Goal: Communication & Community: Answer question/provide support

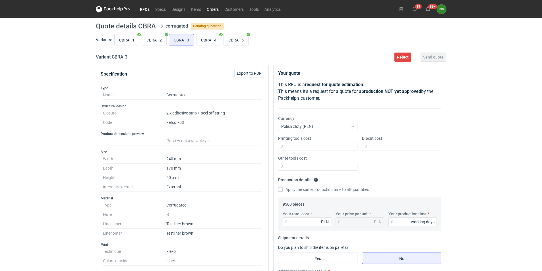
click at [209, 9] on link "Orders" at bounding box center [213, 9] width 18 height 7
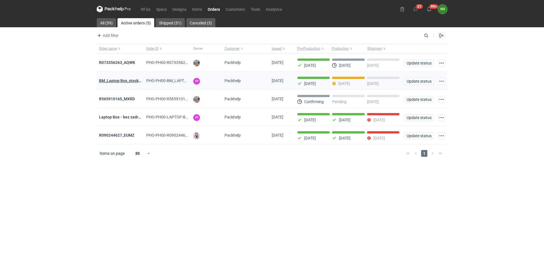
click at [127, 80] on strong "BM_Laptop Box_stock_06" at bounding box center [122, 80] width 46 height 5
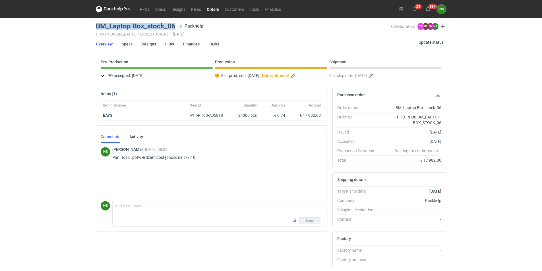
drag, startPoint x: 175, startPoint y: 24, endPoint x: 94, endPoint y: 26, distance: 81.6
click at [94, 26] on main "BM_Laptop Box_stock_06 Packhelp PHO-PH00-BM_LAPTOP-BOX_STOCK_06 • [DATE] Collab…" at bounding box center [271, 194] width 355 height 353
copy h3 "BM_Laptop Box_stock_06"
click at [212, 11] on link "Orders" at bounding box center [213, 9] width 18 height 7
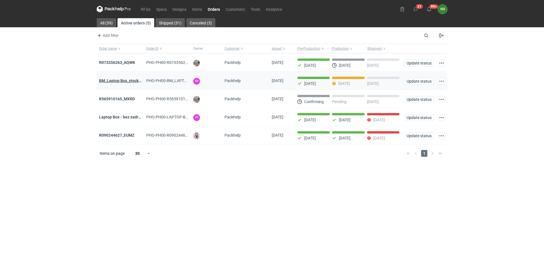
click at [120, 80] on strong "BM_Laptop Box_stock_06" at bounding box center [122, 80] width 46 height 5
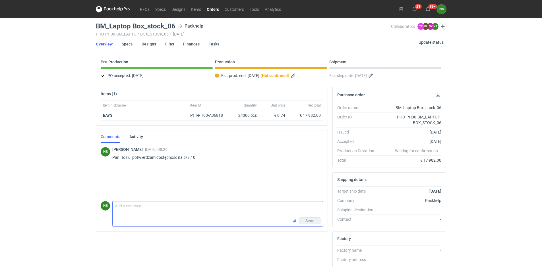
click at [127, 208] on textarea "Comment message" at bounding box center [218, 210] width 210 height 16
click at [211, 9] on link "Orders" at bounding box center [213, 9] width 18 height 7
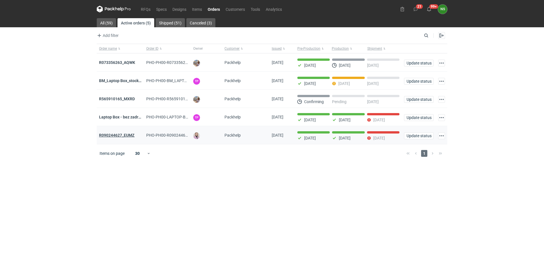
click at [127, 136] on strong "R090244627_EUMZ" at bounding box center [117, 135] width 36 height 5
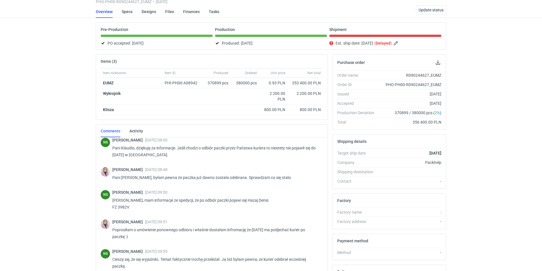
scroll to position [405, 0]
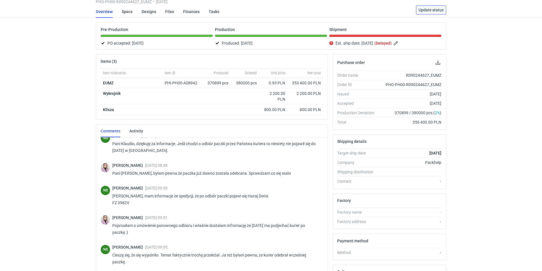
click at [427, 12] on button "Update status" at bounding box center [431, 9] width 30 height 9
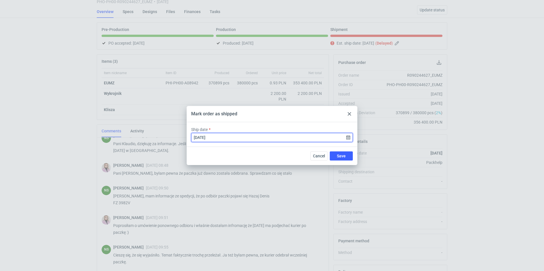
click at [348, 138] on input "[DATE]" at bounding box center [272, 137] width 162 height 9
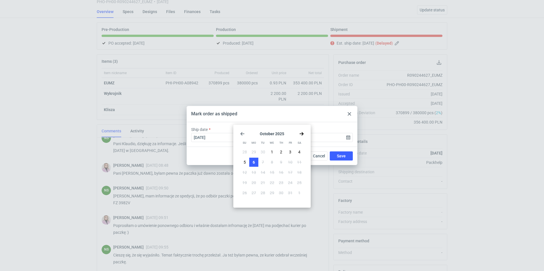
click at [249, 163] on button "6" at bounding box center [253, 162] width 9 height 9
type input "[DATE]"
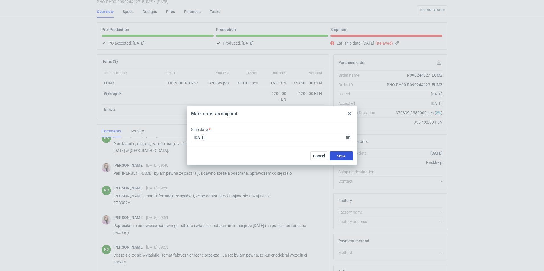
click at [342, 156] on span "Save" at bounding box center [341, 156] width 9 height 4
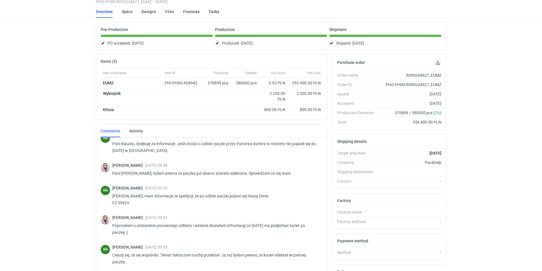
scroll to position [0, 0]
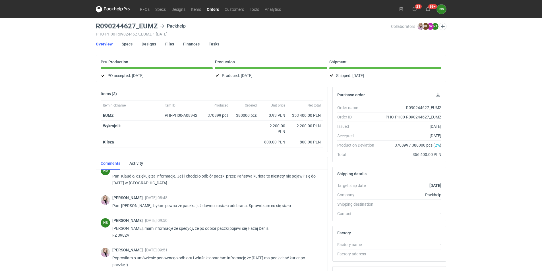
click at [210, 10] on link "Orders" at bounding box center [213, 9] width 18 height 7
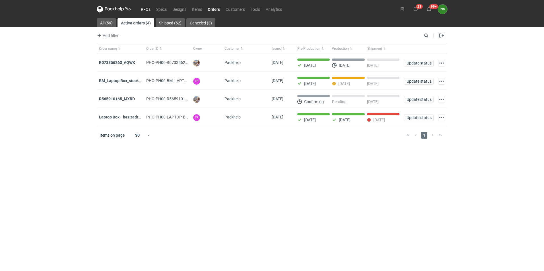
click at [144, 10] on link "RFQs" at bounding box center [145, 9] width 15 height 7
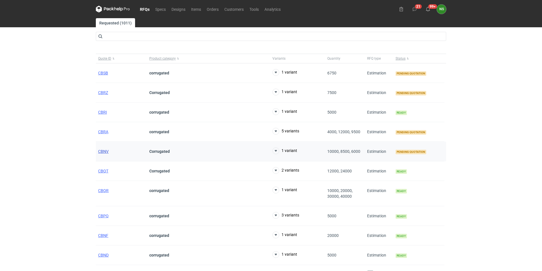
click at [102, 150] on span "CBNV" at bounding box center [103, 151] width 11 height 5
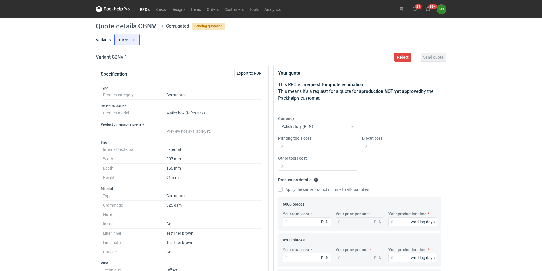
click at [147, 8] on link "RFQs" at bounding box center [144, 9] width 15 height 7
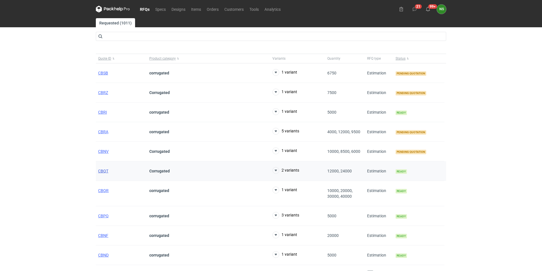
click at [103, 172] on span "CBQT" at bounding box center [103, 171] width 10 height 5
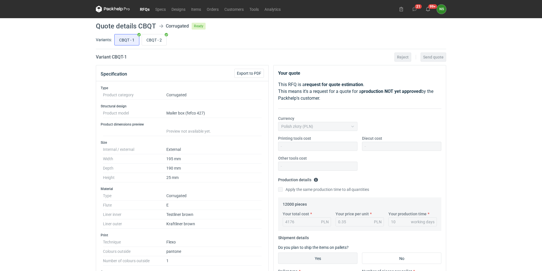
click at [146, 9] on link "RFQs" at bounding box center [144, 9] width 15 height 7
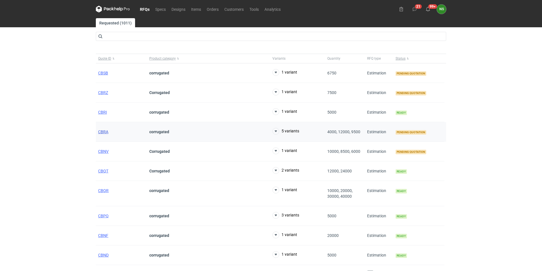
click at [98, 132] on span "CBRA" at bounding box center [103, 132] width 10 height 5
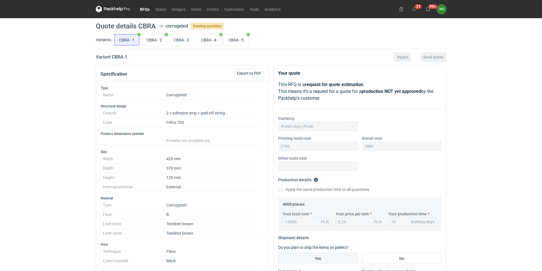
click at [146, 11] on link "RFQs" at bounding box center [144, 9] width 15 height 7
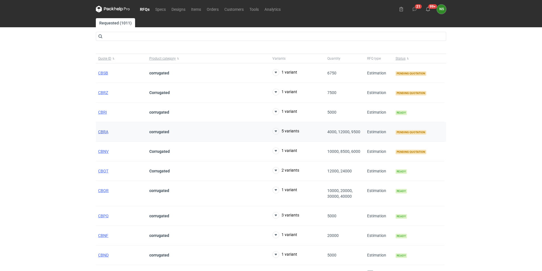
click at [103, 131] on span "CBRA" at bounding box center [103, 132] width 10 height 5
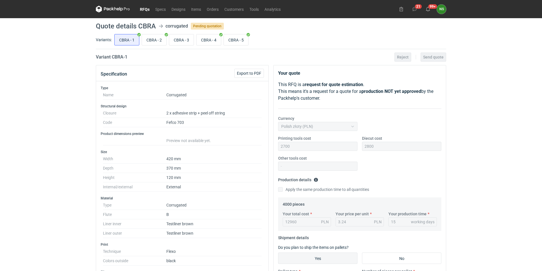
click at [150, 9] on link "RFQs" at bounding box center [144, 9] width 15 height 7
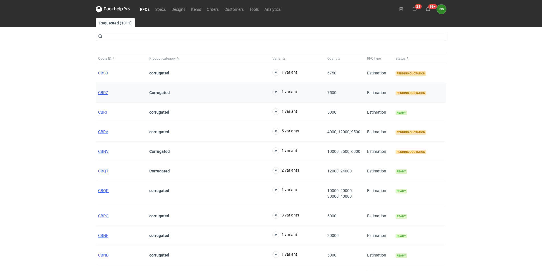
click at [104, 92] on span "CBRZ" at bounding box center [103, 92] width 10 height 5
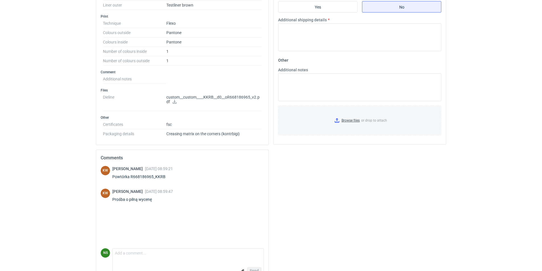
scroll to position [245, 0]
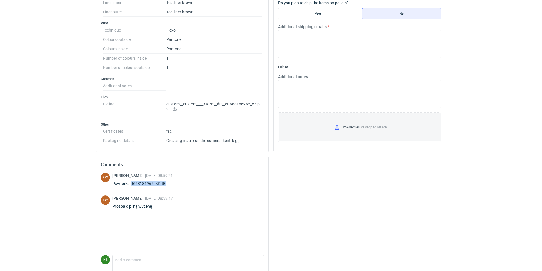
drag, startPoint x: 166, startPoint y: 183, endPoint x: 131, endPoint y: 181, distance: 35.4
click at [131, 181] on div "[PERSON_NAME] [DATE] 08:59:21 Powtórka R668186965_KKRB" at bounding box center [142, 181] width 61 height 16
copy div "R668186965_KKRB"
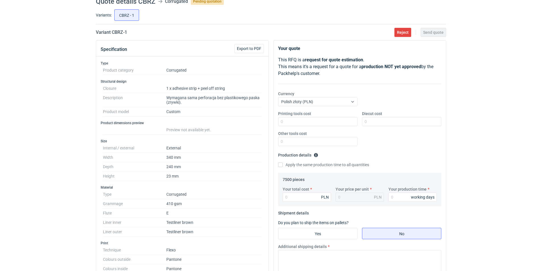
scroll to position [3, 0]
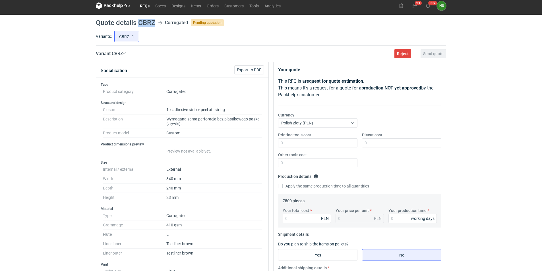
drag, startPoint x: 154, startPoint y: 24, endPoint x: 140, endPoint y: 24, distance: 13.9
click at [140, 24] on h1 "Quote details CBRZ" at bounding box center [125, 22] width 59 height 7
copy h1 "CBRZ"
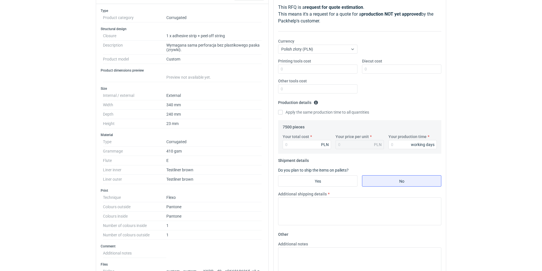
scroll to position [8, 0]
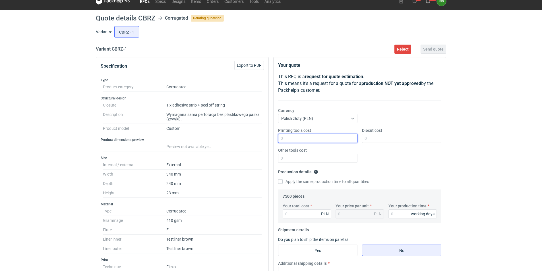
click at [287, 136] on input "Printing tools cost" at bounding box center [317, 138] width 79 height 9
type input "2800"
type input "2200"
type input "0"
click at [289, 209] on div "Your total cost PLN" at bounding box center [306, 210] width 53 height 15
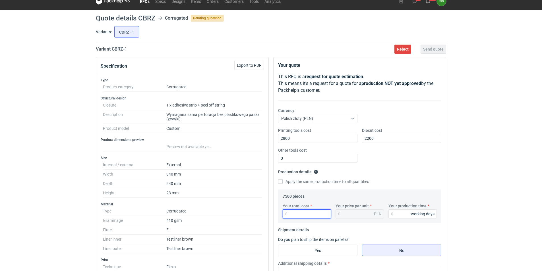
click at [311, 214] on input "Your total cost" at bounding box center [307, 214] width 48 height 9
type input "6787.50"
type input "0.91"
type input "15"
click at [308, 250] on input "Yes" at bounding box center [317, 250] width 79 height 11
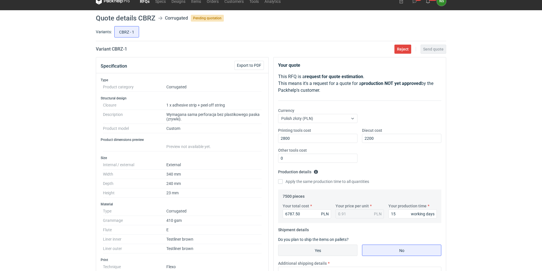
radio input "true"
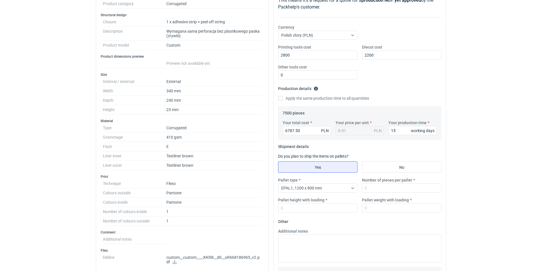
scroll to position [157, 0]
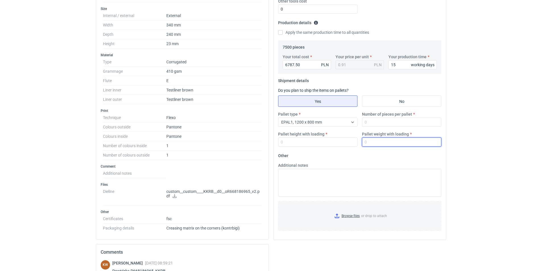
click at [378, 142] on input "Pallet weight with loading" at bounding box center [401, 142] width 79 height 9
type input "2"
click at [372, 123] on input "Number of pieces per pallet" at bounding box center [401, 122] width 79 height 9
type input "2120"
click at [308, 143] on input "Pallet height with loading" at bounding box center [317, 142] width 79 height 9
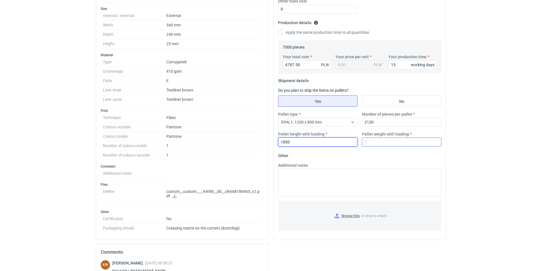
type input "1850"
click at [371, 142] on input "Pallet weight with loading" at bounding box center [401, 142] width 79 height 9
type input "250"
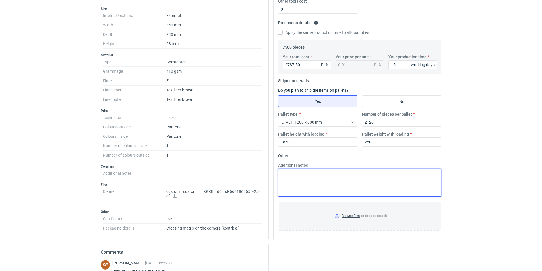
click at [341, 178] on textarea "Additional notes" at bounding box center [359, 183] width 163 height 28
type textarea "n"
click at [419, 173] on textarea "narzędzie zutylizowane ze względu na brak zamówieniem na przestrzeni oststnich …" at bounding box center [359, 183] width 163 height 28
click at [425, 174] on textarea "narzędzie zutylizowane ze względu na brak zamówieniem na przestrzeni oststnich …" at bounding box center [359, 183] width 163 height 28
click at [382, 175] on textarea "narzędzie zutylizowane ze względu na brak zamówieniem na przestrzeni 2lat" at bounding box center [359, 183] width 163 height 28
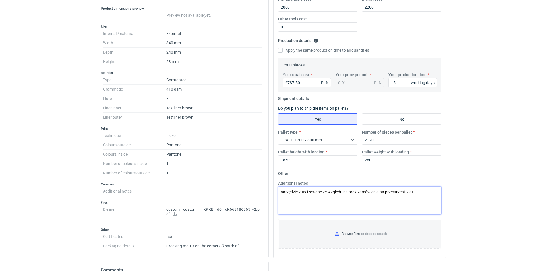
scroll to position [143, 0]
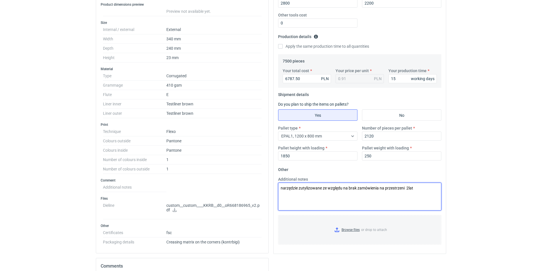
type textarea "narzędzie zutylizowane ze względu na brak zamówienia na przestrzeni 2lat"
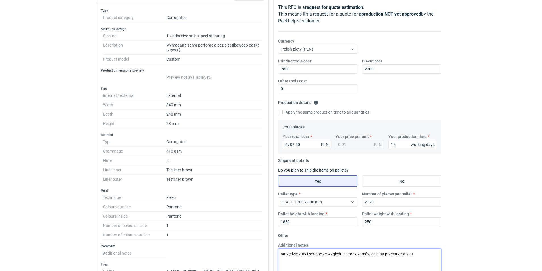
scroll to position [0, 0]
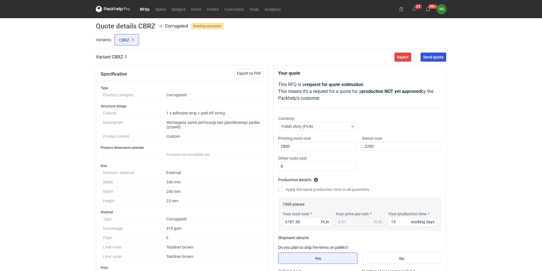
click at [434, 58] on span "Send quote" at bounding box center [433, 57] width 20 height 4
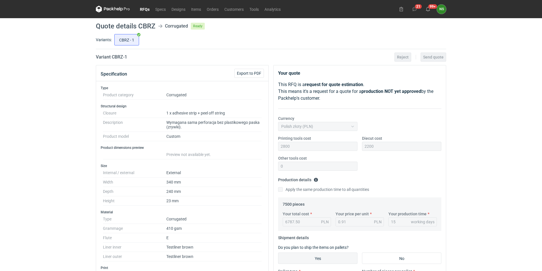
click at [144, 9] on link "RFQs" at bounding box center [144, 9] width 15 height 7
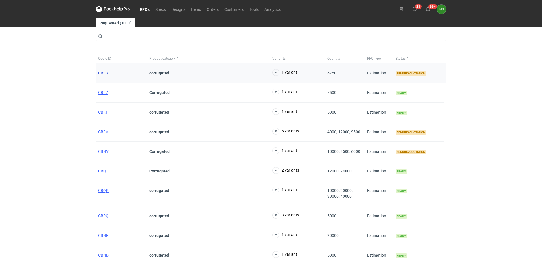
click at [104, 73] on span "CBSB" at bounding box center [103, 73] width 10 height 5
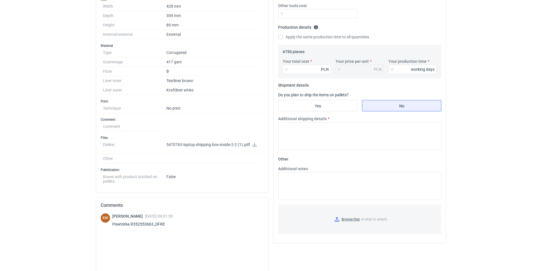
scroll to position [156, 0]
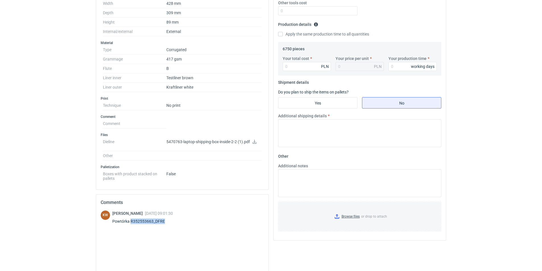
drag, startPoint x: 163, startPoint y: 222, endPoint x: 131, endPoint y: 221, distance: 32.7
click at [131, 221] on div "Powtórka R352553663_DFRE" at bounding box center [142, 222] width 61 height 6
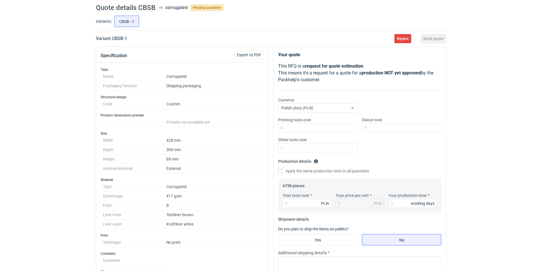
scroll to position [0, 0]
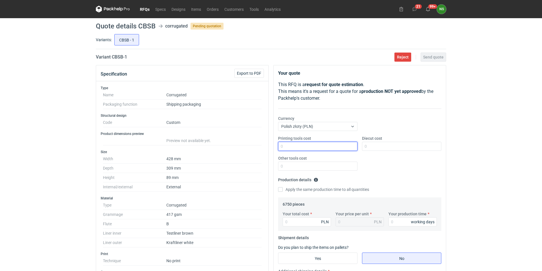
click at [297, 144] on input "Printing tools cost" at bounding box center [317, 146] width 79 height 9
type input "0"
drag, startPoint x: 369, startPoint y: 145, endPoint x: 364, endPoint y: 150, distance: 6.2
click at [369, 145] on input "Diecut cost" at bounding box center [401, 146] width 79 height 9
type input "0"
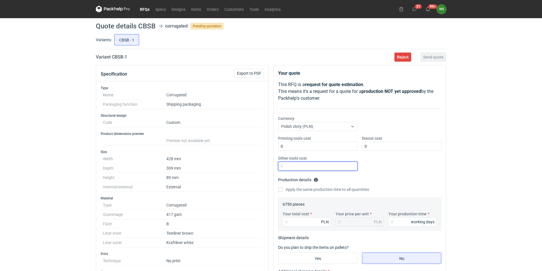
drag, startPoint x: 313, startPoint y: 164, endPoint x: 311, endPoint y: 169, distance: 5.2
click at [313, 164] on input "Other tools cost" at bounding box center [317, 166] width 79 height 9
type input "0"
click at [299, 218] on input "Your total cost" at bounding box center [307, 222] width 48 height 9
paste input "23017.50"
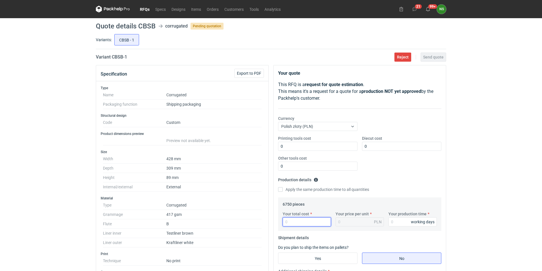
type input "23017.50"
type input "3.41"
type input "23017.50"
click at [374, 223] on div "PLN" at bounding box center [378, 222] width 8 height 6
click at [406, 223] on input "Your production time" at bounding box center [412, 222] width 48 height 9
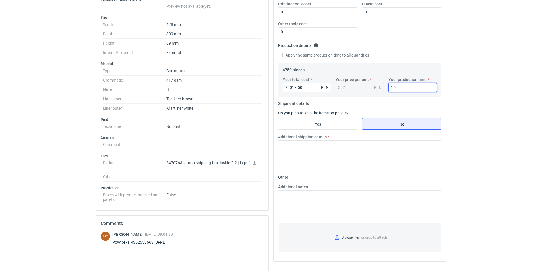
scroll to position [137, 0]
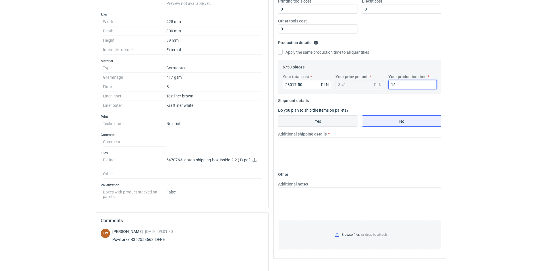
type input "15"
click at [313, 120] on input "Yes" at bounding box center [317, 121] width 79 height 11
radio input "true"
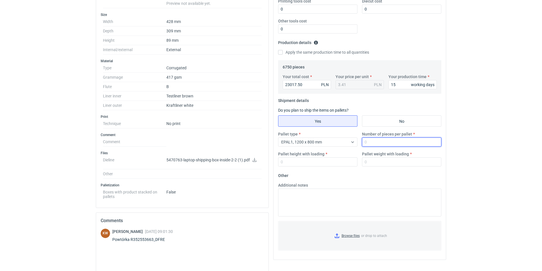
click at [376, 140] on input "Number of pieces per pallet" at bounding box center [401, 142] width 79 height 9
type input "380"
type input "1850"
type input "180"
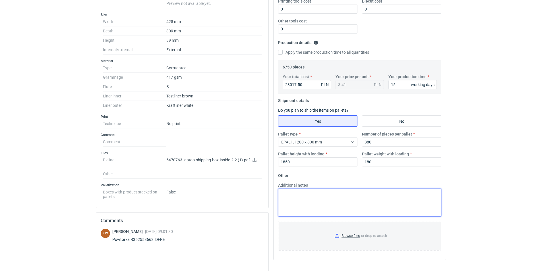
click at [307, 194] on textarea "Additional notes" at bounding box center [359, 203] width 163 height 28
type textarea "obrys palety 1222x800"
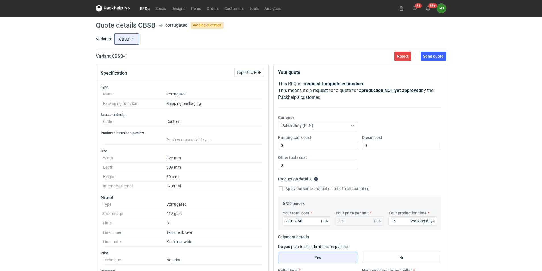
scroll to position [0, 0]
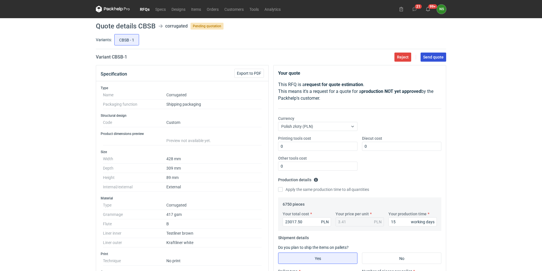
click at [435, 56] on span "Send quote" at bounding box center [433, 57] width 20 height 4
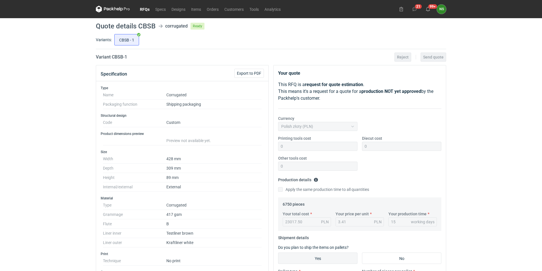
click at [146, 9] on link "RFQs" at bounding box center [144, 9] width 15 height 7
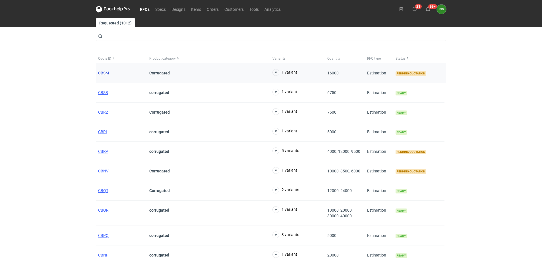
click at [102, 73] on span "CBSM" at bounding box center [103, 73] width 11 height 5
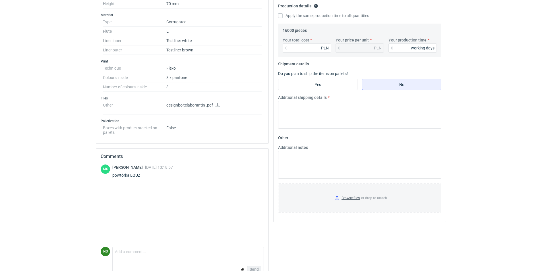
scroll to position [186, 0]
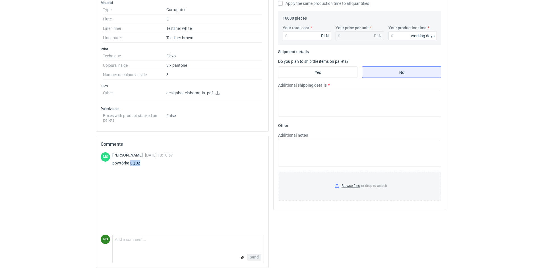
drag, startPoint x: 138, startPoint y: 163, endPoint x: 130, endPoint y: 164, distance: 8.0
click at [130, 164] on div "powtórka LQUZ" at bounding box center [142, 163] width 61 height 6
copy div "LQUZ"
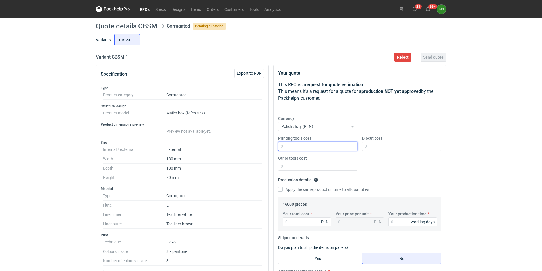
click at [289, 146] on input "Printing tools cost" at bounding box center [317, 146] width 79 height 9
type input "0"
click at [376, 146] on input "Diecut cost" at bounding box center [401, 146] width 79 height 9
type input "0"
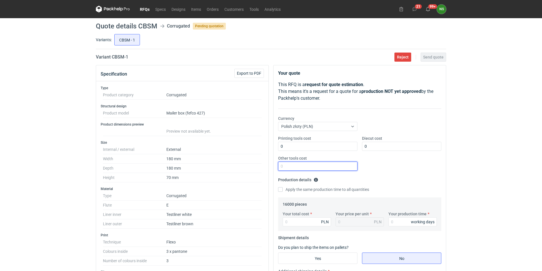
click at [321, 164] on input "Other tools cost" at bounding box center [317, 166] width 79 height 9
type input "0"
click at [294, 219] on input "Your total cost" at bounding box center [307, 222] width 48 height 9
paste input "8544.00"
type input "8544.00"
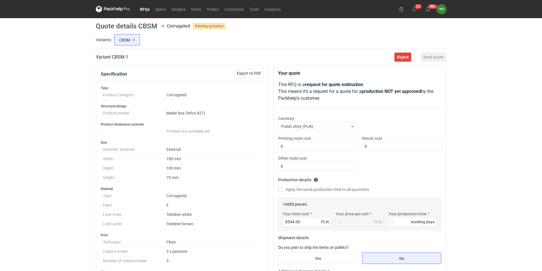
type input "0.53"
click at [359, 224] on div "0.53 PLN" at bounding box center [360, 222] width 48 height 9
click at [407, 225] on input "Your production time" at bounding box center [412, 222] width 48 height 9
drag, startPoint x: 405, startPoint y: 219, endPoint x: 379, endPoint y: 221, distance: 26.2
click at [379, 221] on div "Your total cost 8544.00 PLN Your price per unit 0.53 PLN Your production time 1…" at bounding box center [359, 221] width 159 height 20
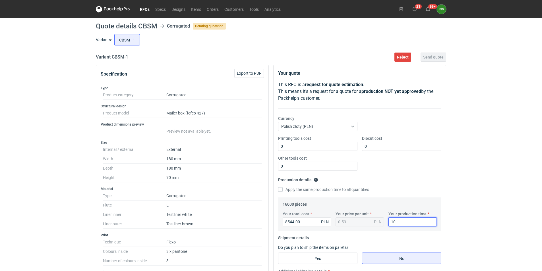
type input "10"
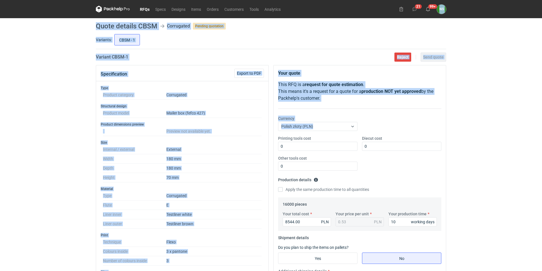
drag, startPoint x: 542, startPoint y: 91, endPoint x: 544, endPoint y: 135, distance: 43.5
click at [542, 135] on html "RFQs Specs Designs Items Orders Customers Tools Analytics 21 99+ NS [PERSON_NAM…" at bounding box center [271, 135] width 542 height 271
click at [320, 257] on input "Yes" at bounding box center [317, 258] width 79 height 11
radio input "true"
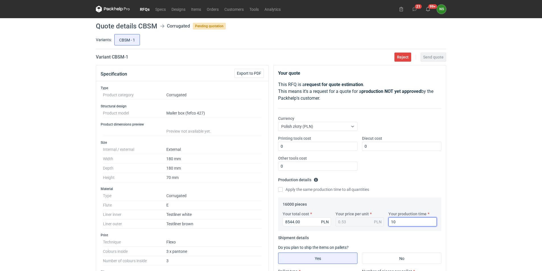
click at [490, 233] on div "RFQs Specs Designs Items Orders Customers Tools Analytics 21 99+ NS [PERSON_NAM…" at bounding box center [271, 135] width 542 height 271
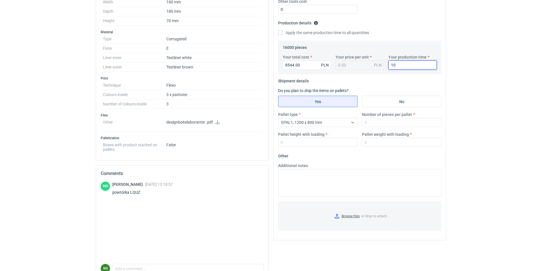
scroll to position [169, 0]
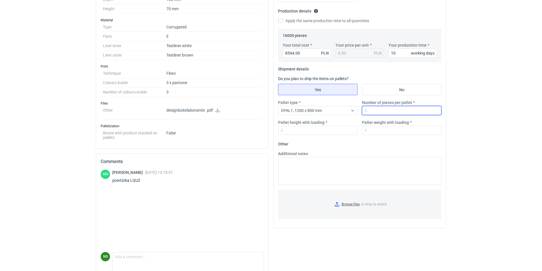
click at [380, 111] on input "Number of pieces per pallet" at bounding box center [401, 110] width 79 height 9
type input "4000"
click at [325, 134] on input "Pallet height with loading" at bounding box center [317, 130] width 79 height 9
type input "1850"
click at [319, 109] on span "EPAL1, 1200 x 800 mm" at bounding box center [301, 110] width 41 height 5
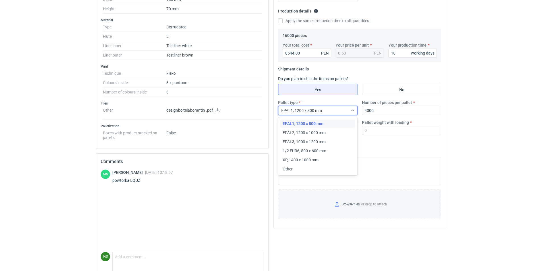
drag, startPoint x: 313, startPoint y: 134, endPoint x: 325, endPoint y: 132, distance: 12.6
click at [314, 134] on span "EPAL2, 1200 x 1000 mm" at bounding box center [304, 133] width 43 height 6
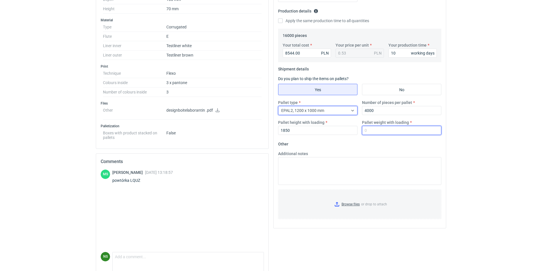
click at [379, 133] on input "Pallet weight with loading" at bounding box center [401, 130] width 79 height 9
type input "360"
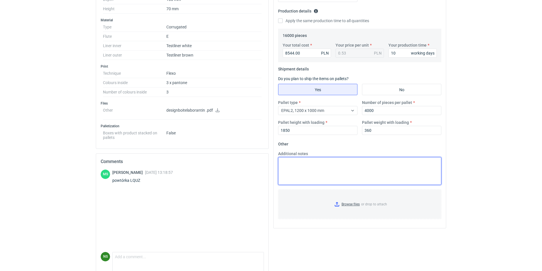
click at [304, 174] on textarea "Additional notes" at bounding box center [359, 171] width 163 height 28
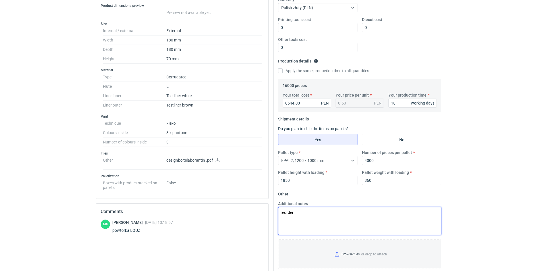
scroll to position [106, 0]
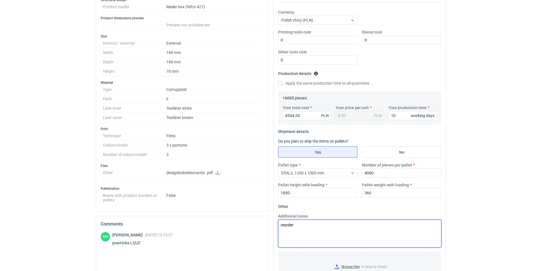
type textarea "reorder"
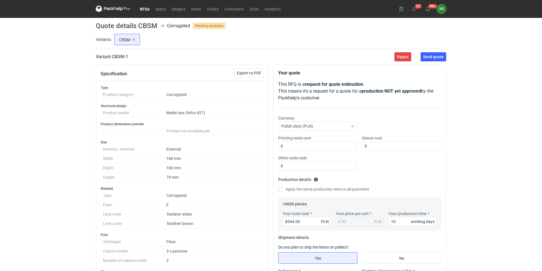
scroll to position [0, 0]
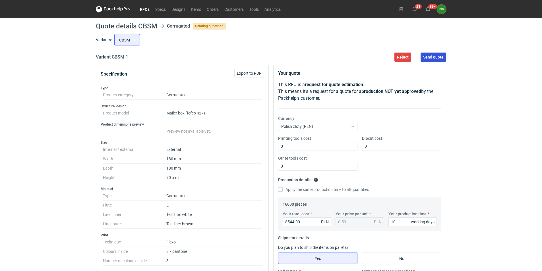
click at [435, 59] on span "Send quote" at bounding box center [433, 57] width 20 height 4
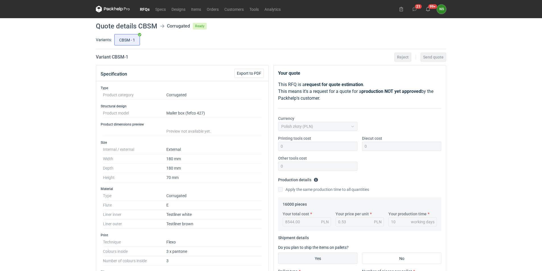
click at [146, 7] on link "RFQs" at bounding box center [144, 9] width 15 height 7
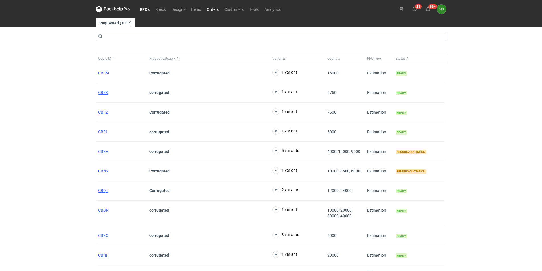
click at [212, 9] on link "Orders" at bounding box center [213, 9] width 18 height 7
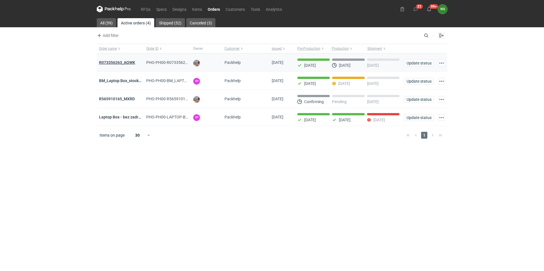
click at [126, 62] on strong "R073356263_AQWK" at bounding box center [117, 62] width 36 height 5
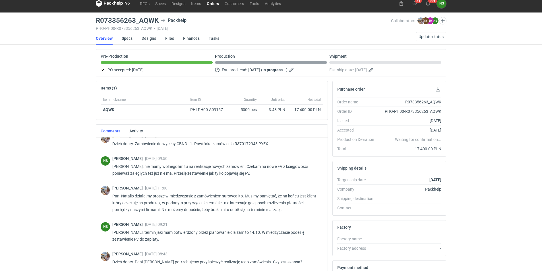
scroll to position [8, 0]
drag, startPoint x: 158, startPoint y: 18, endPoint x: 95, endPoint y: 22, distance: 62.9
click at [95, 22] on main "R073356263_AQWK Packhelp PHO-PH00-R073356263_AQWK • [DATE] Collaborators [PERSO…" at bounding box center [271, 186] width 355 height 347
copy h3 "R073356263_AQWK"
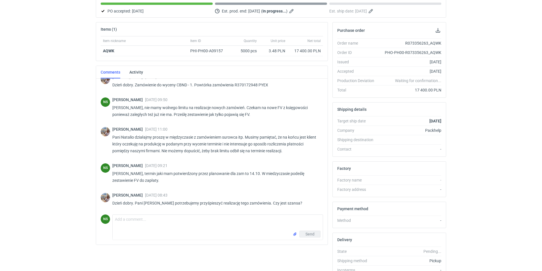
scroll to position [94, 0]
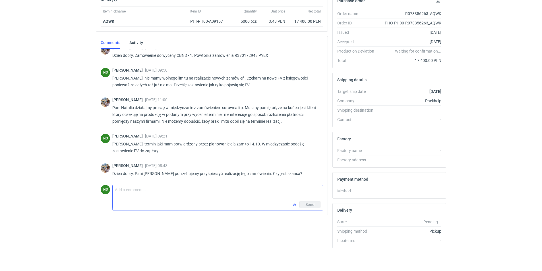
click at [149, 198] on textarea "Comment message" at bounding box center [218, 193] width 210 height 16
type textarea "[PERSON_NAME],"
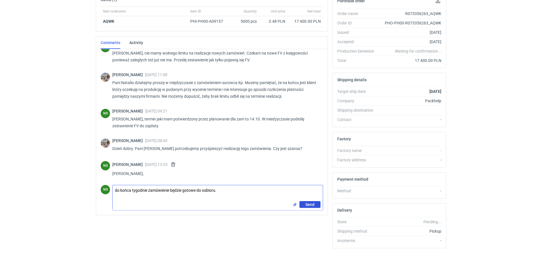
type textarea "do końca tygodnie zamówienie będzie gotowe do osbioru."
click at [315, 205] on button "Send" at bounding box center [309, 204] width 21 height 7
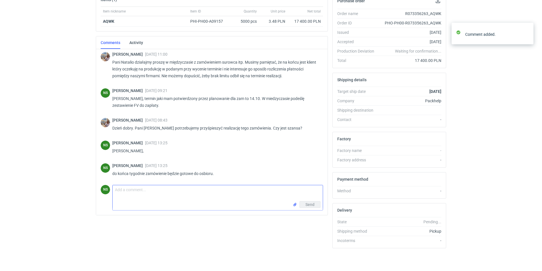
scroll to position [53, 0]
